Goal: Navigation & Orientation: Find specific page/section

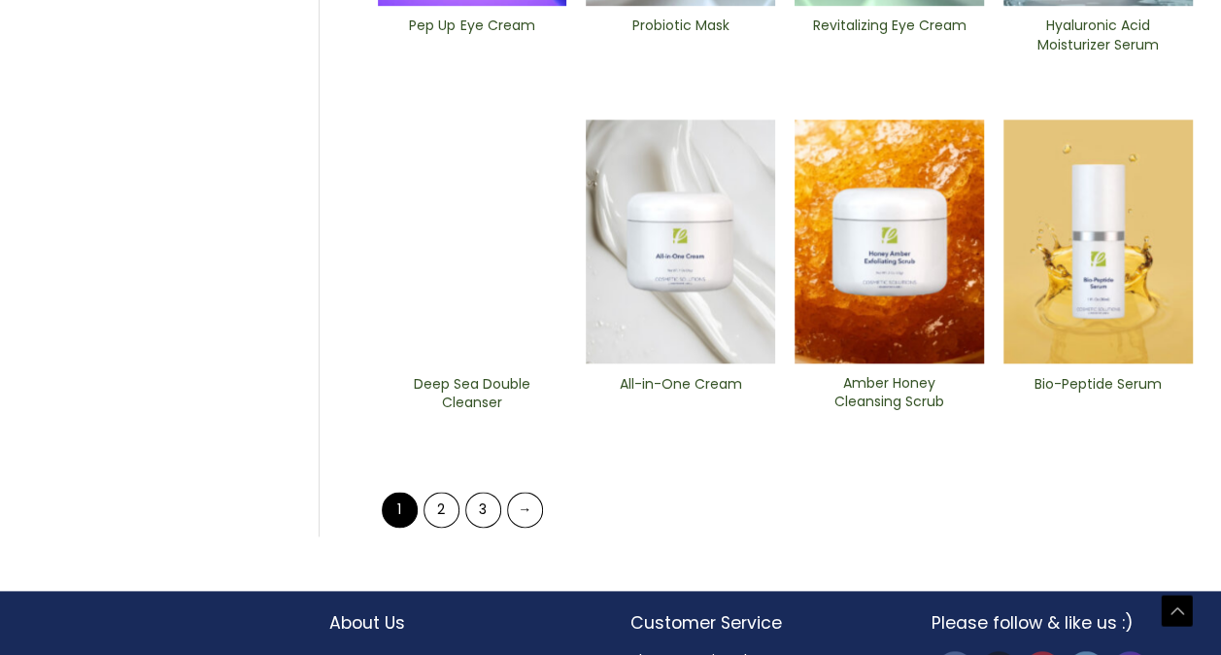
scroll to position [1003, 0]
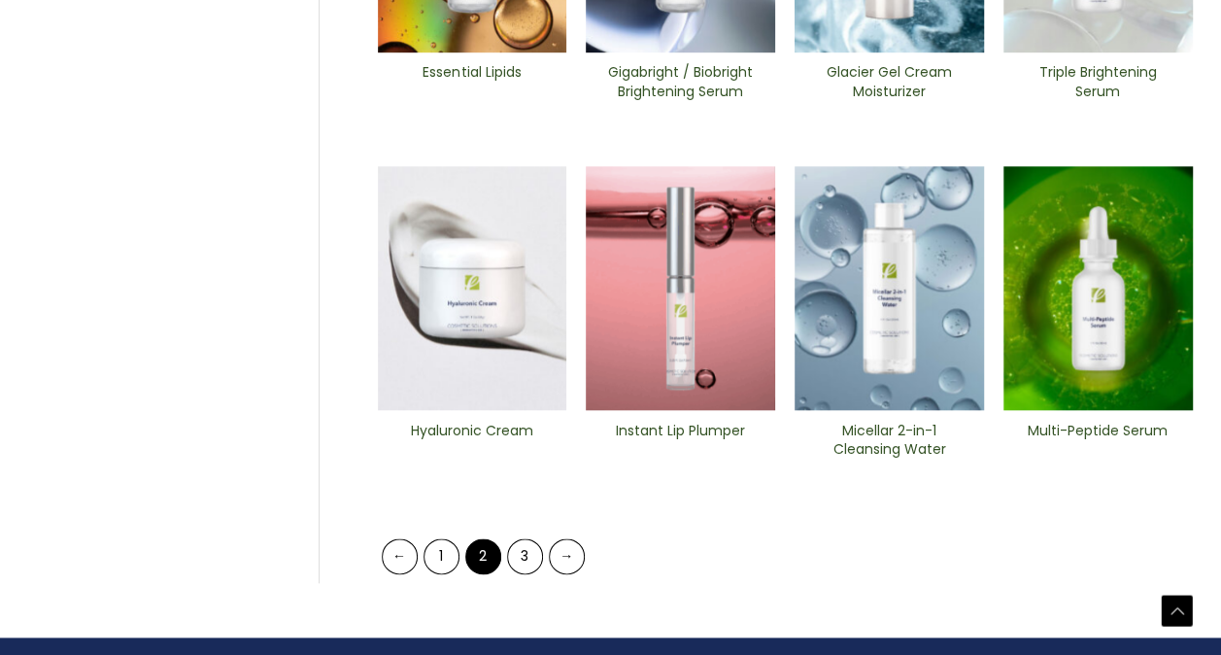
scroll to position [855, 0]
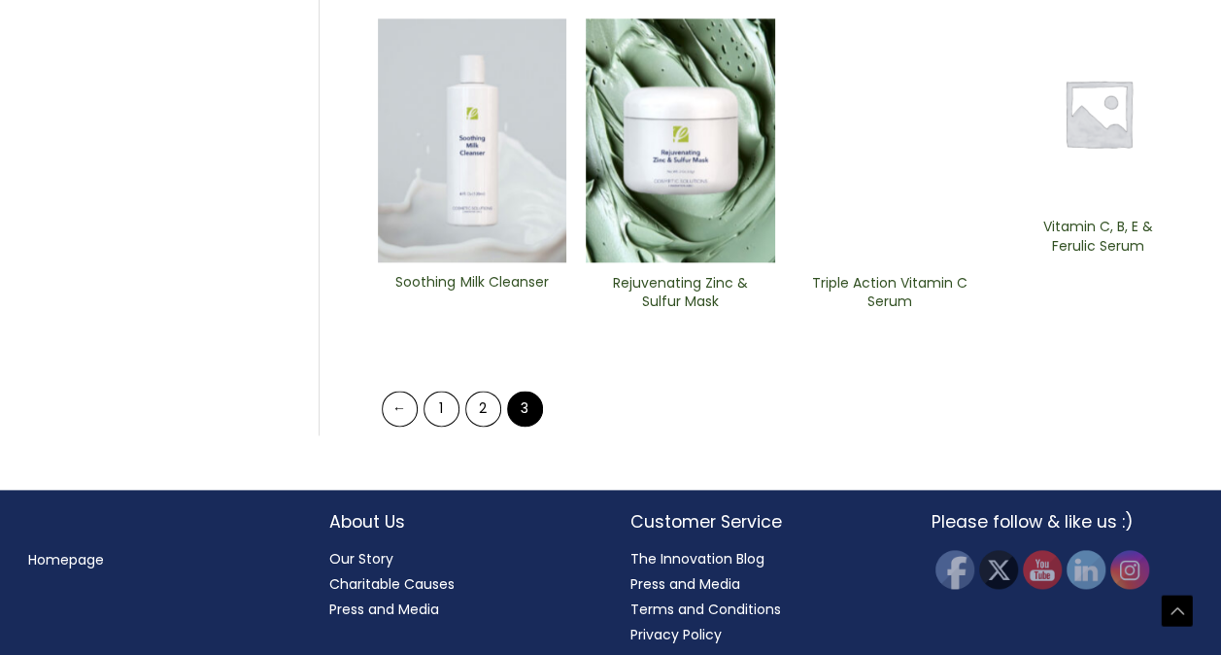
scroll to position [1003, 0]
